Goal: Transaction & Acquisition: Purchase product/service

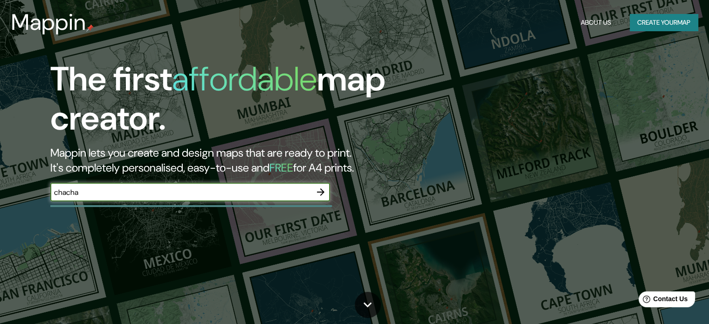
type input "CHACHAPOYAS PERU"
click at [323, 193] on icon "button" at bounding box center [320, 191] width 7 height 7
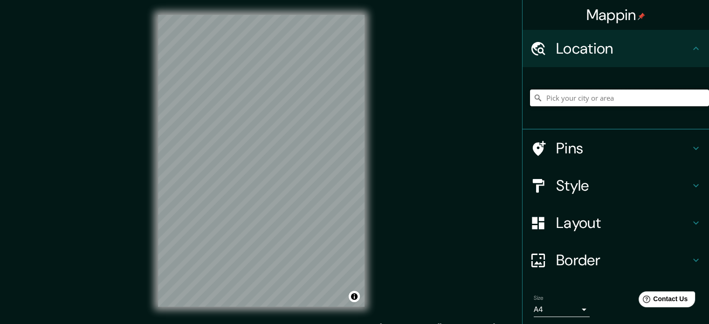
click at [566, 102] on input "Pick your city or area" at bounding box center [619, 98] width 179 height 17
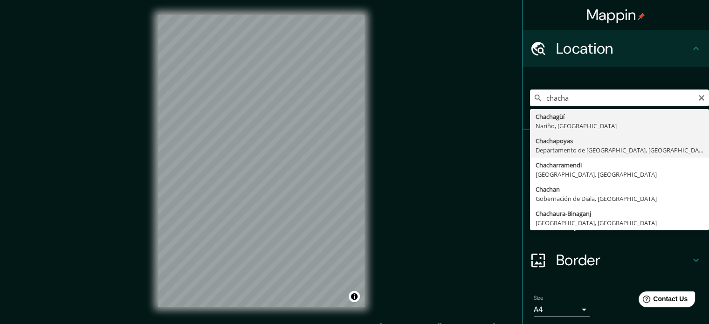
type input "Chachapoyas, [GEOGRAPHIC_DATA], [GEOGRAPHIC_DATA]"
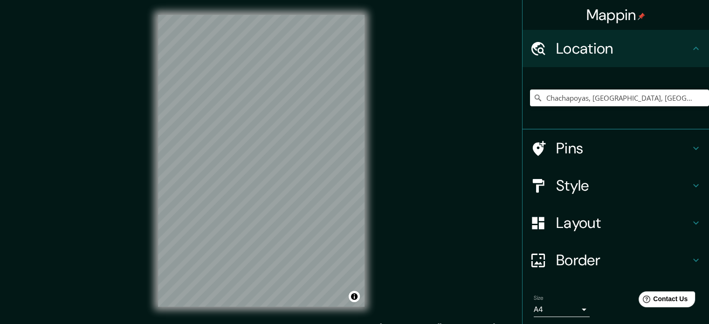
click at [591, 189] on h4 "Style" at bounding box center [623, 185] width 134 height 19
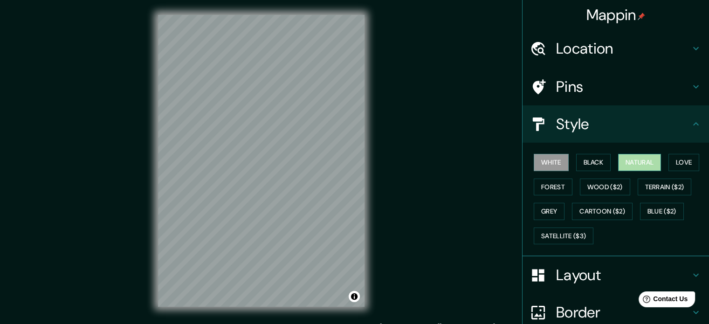
click at [647, 165] on button "Natural" at bounding box center [639, 162] width 43 height 17
click at [608, 162] on div "White Black Natural Love Forest Wood ($2) Terrain ($2) Grey Cartoon ($2) Blue (…" at bounding box center [619, 199] width 179 height 98
click at [593, 158] on button "Black" at bounding box center [593, 162] width 35 height 17
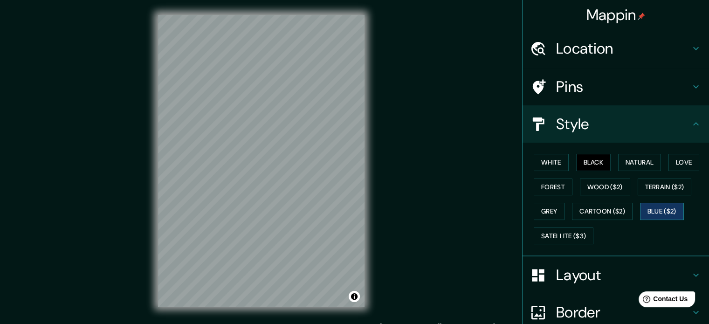
click at [646, 206] on button "Blue ($2)" at bounding box center [662, 211] width 44 height 17
click at [620, 208] on button "Cartoon ($2)" at bounding box center [602, 211] width 61 height 17
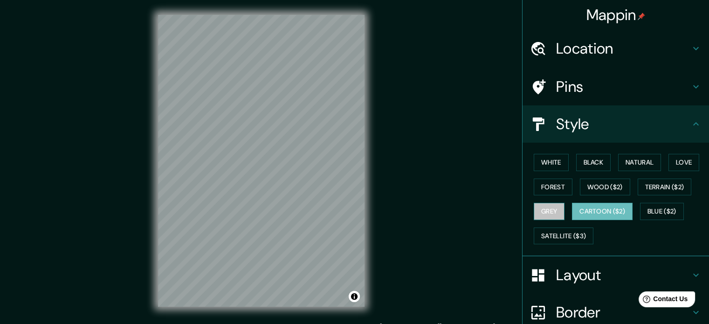
click at [546, 204] on button "Grey" at bounding box center [549, 211] width 31 height 17
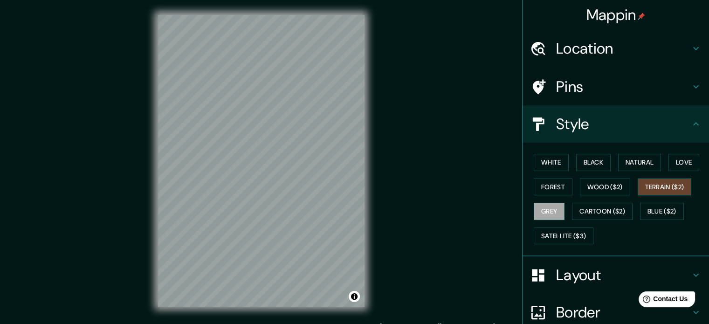
click at [648, 180] on button "Terrain ($2)" at bounding box center [665, 187] width 54 height 17
click at [681, 163] on button "Love" at bounding box center [684, 162] width 31 height 17
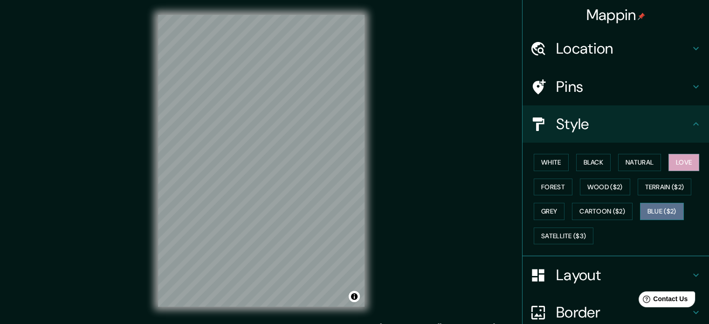
click at [647, 210] on button "Blue ($2)" at bounding box center [662, 211] width 44 height 17
click at [552, 165] on button "White" at bounding box center [551, 162] width 35 height 17
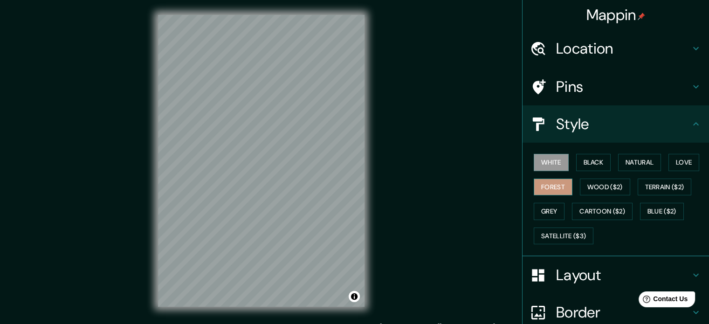
click at [547, 185] on button "Forest" at bounding box center [553, 187] width 39 height 17
click at [580, 184] on button "Wood ($2)" at bounding box center [605, 187] width 50 height 17
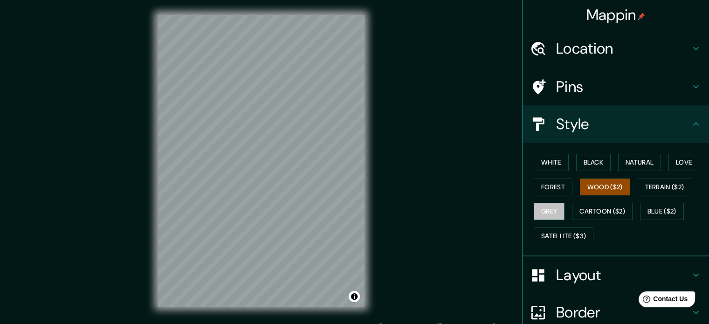
click at [545, 212] on button "Grey" at bounding box center [549, 211] width 31 height 17
click at [553, 223] on div "White Black Natural Love Forest Wood ($2) Terrain ($2) Grey Cartoon ($2) Blue (…" at bounding box center [619, 199] width 179 height 98
click at [556, 225] on div "White Black Natural Love Forest Wood ($2) Terrain ($2) Grey Cartoon ($2) Blue (…" at bounding box center [619, 199] width 179 height 98
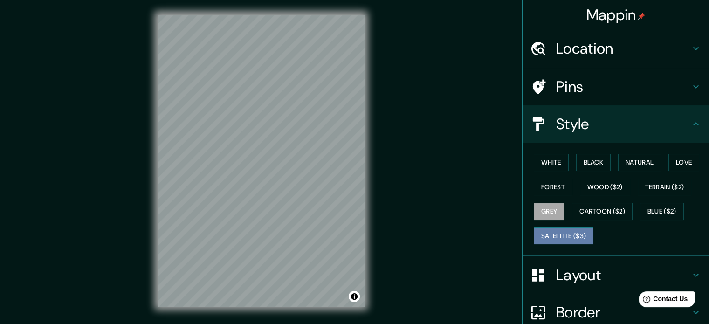
click at [558, 235] on button "Satellite ($3)" at bounding box center [564, 236] width 60 height 17
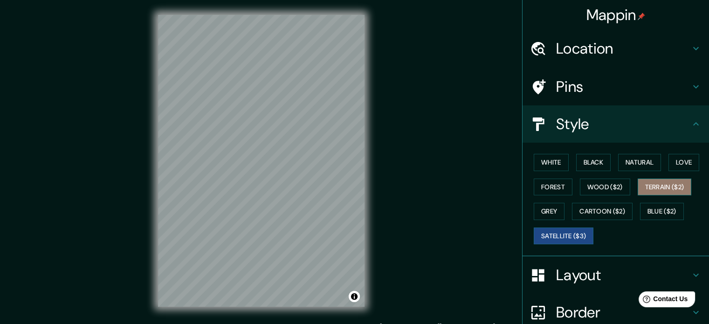
click at [666, 182] on button "Terrain ($2)" at bounding box center [665, 187] width 54 height 17
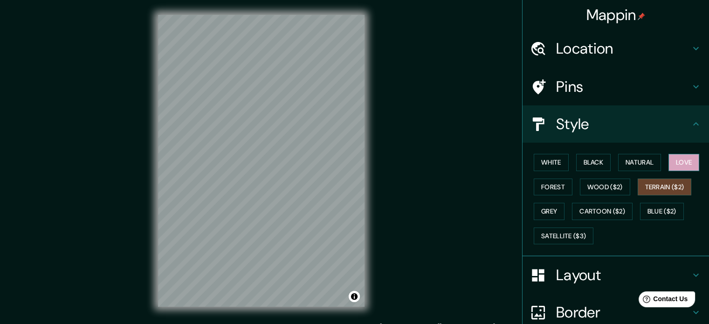
click at [684, 160] on button "Love" at bounding box center [684, 162] width 31 height 17
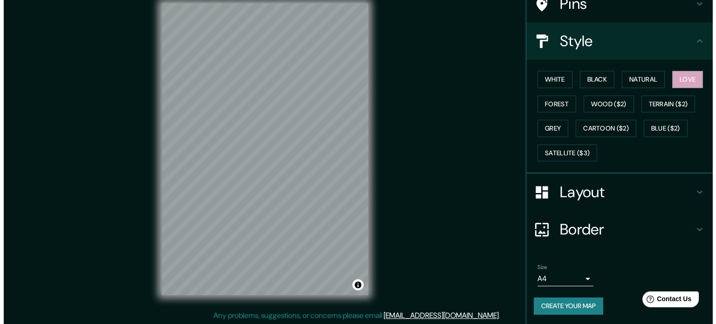
scroll to position [12, 0]
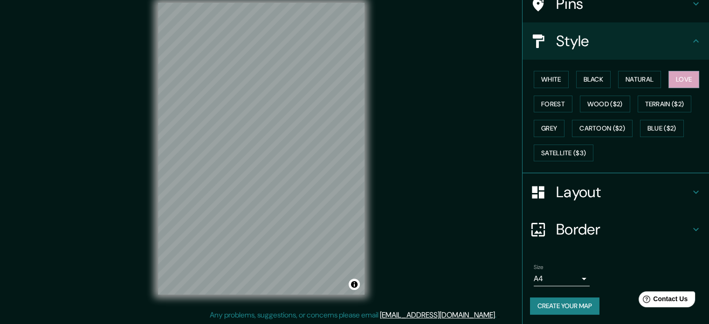
click at [576, 301] on button "Create your map" at bounding box center [564, 305] width 69 height 17
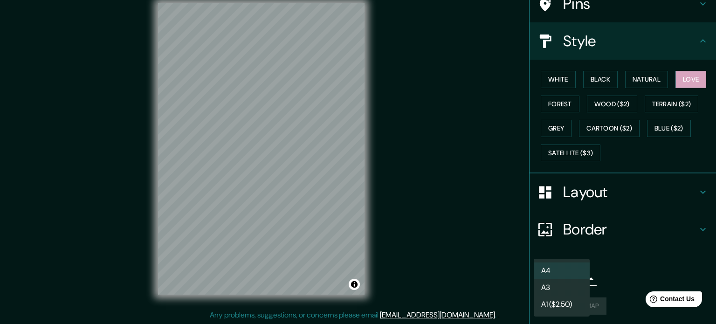
click at [573, 277] on body "Mappin Location Chachapoyas, Departamento de Amazonas, Perú Pins Style White Bl…" at bounding box center [358, 150] width 716 height 324
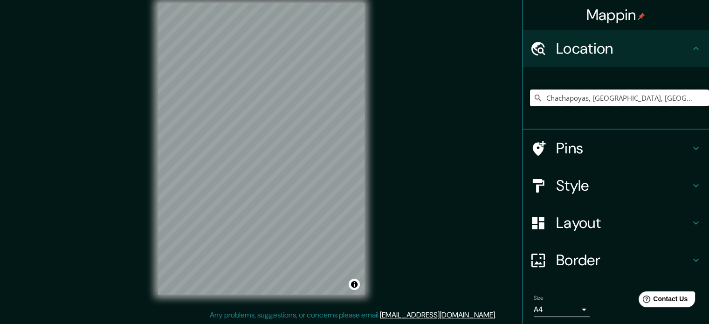
click at [635, 98] on input "Chachapoyas, Departamento de Amazonas, Perú" at bounding box center [619, 98] width 179 height 17
drag, startPoint x: 692, startPoint y: 98, endPoint x: 685, endPoint y: 98, distance: 7.5
click at [691, 98] on input "Chachapoyas, Departamento de Amazonas, Perú" at bounding box center [619, 98] width 179 height 17
click at [684, 97] on input "Chachapoyas, Departamento de Amazonas, Perú" at bounding box center [619, 98] width 179 height 17
click at [558, 100] on input "Pick your city or area" at bounding box center [619, 98] width 179 height 17
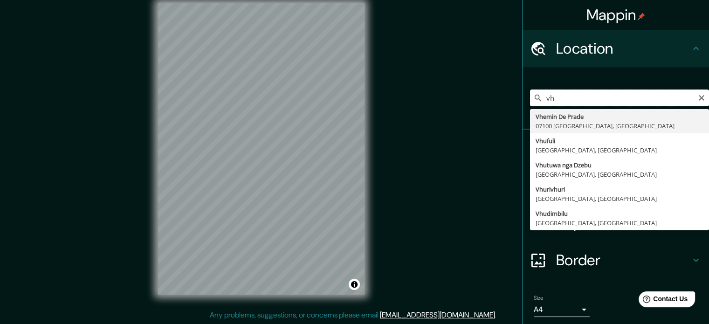
type input "v"
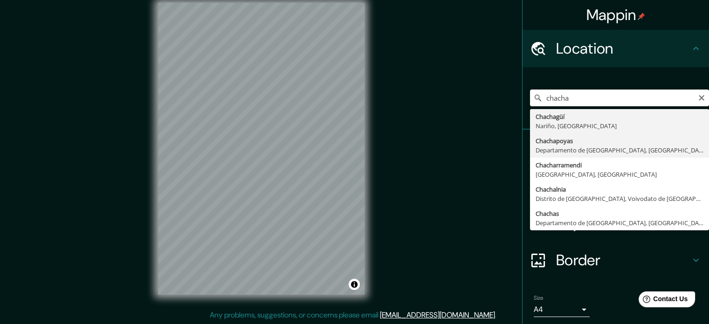
type input "Chachapoyas, [GEOGRAPHIC_DATA], [GEOGRAPHIC_DATA]"
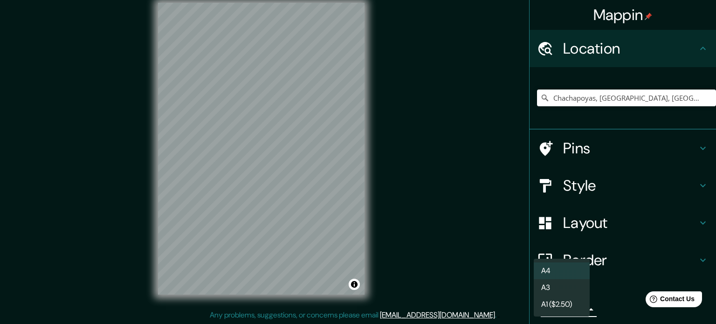
click at [579, 307] on body "Mappin Location Chachapoyas, Departamento de Amazonas, Perú Pins Style Layout B…" at bounding box center [358, 150] width 716 height 324
click at [570, 292] on li "A3" at bounding box center [562, 287] width 56 height 17
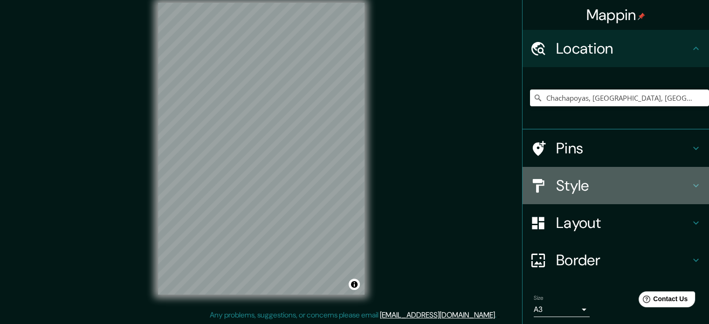
click at [580, 187] on h4 "Style" at bounding box center [623, 185] width 134 height 19
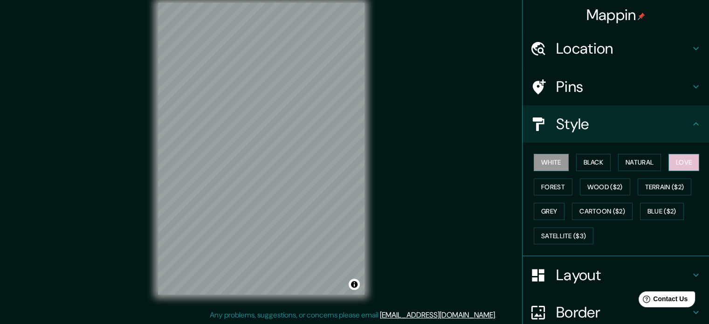
click at [683, 166] on button "Love" at bounding box center [684, 162] width 31 height 17
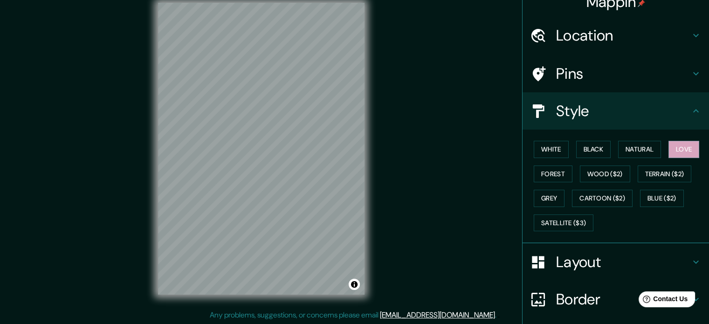
scroll to position [83, 0]
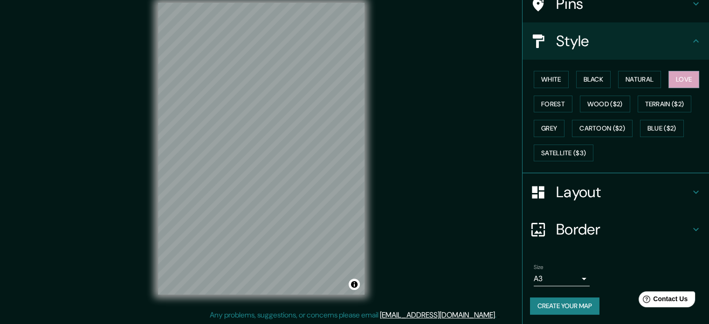
click at [559, 311] on button "Create your map" at bounding box center [564, 305] width 69 height 17
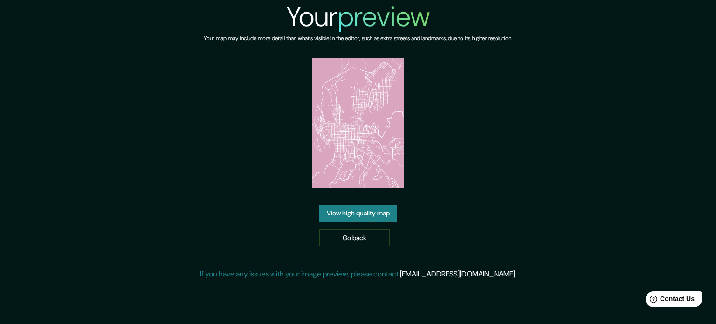
click at [369, 222] on div "View high quality map Go back" at bounding box center [358, 225] width 78 height 41
click at [369, 216] on link "View high quality map" at bounding box center [358, 213] width 78 height 17
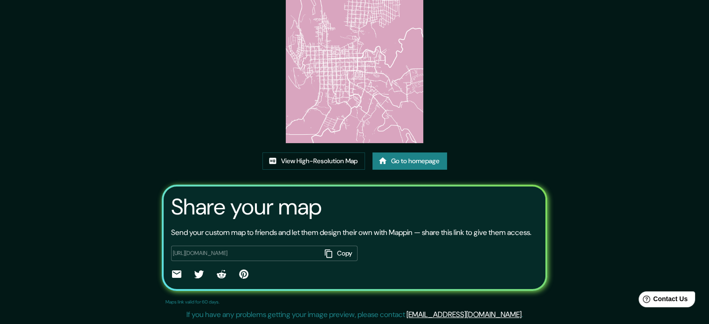
scroll to position [103, 0]
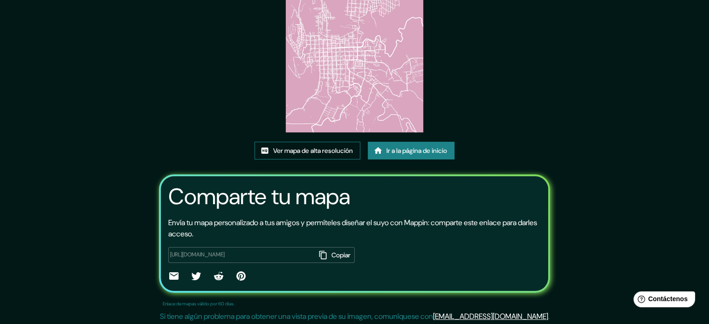
click at [345, 151] on font "Ver mapa de alta resolución" at bounding box center [313, 150] width 80 height 8
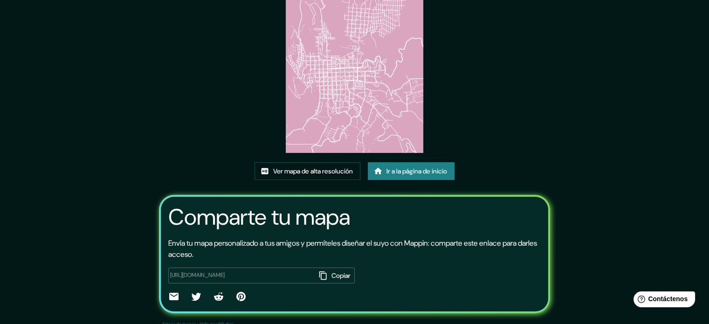
scroll to position [56, 0]
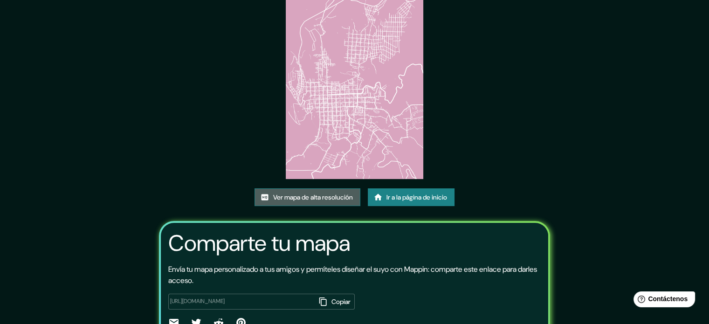
click at [338, 196] on font "Ver mapa de alta resolución" at bounding box center [313, 197] width 80 height 8
